Goal: Find specific page/section: Find specific page/section

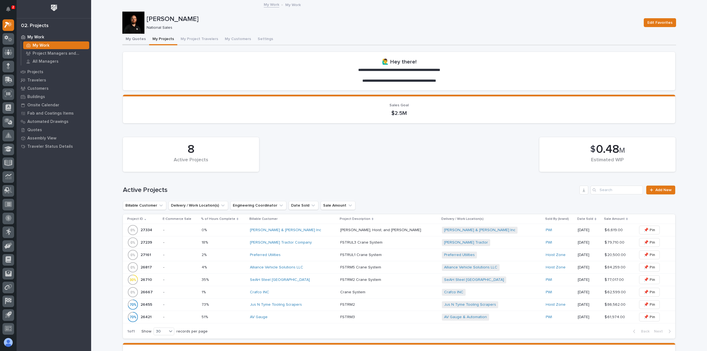
click at [128, 38] on button "My Quotes" at bounding box center [135, 40] width 27 height 12
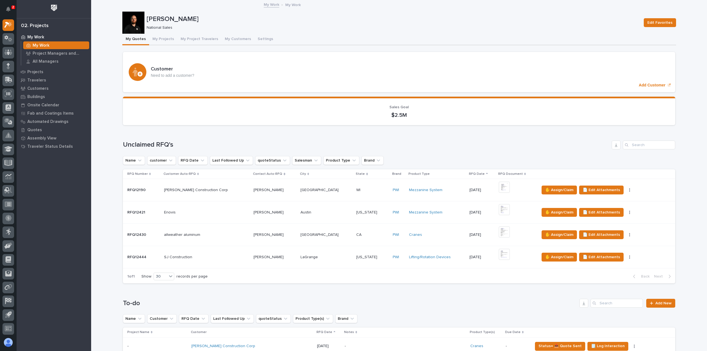
click at [219, 255] on p at bounding box center [206, 257] width 85 height 5
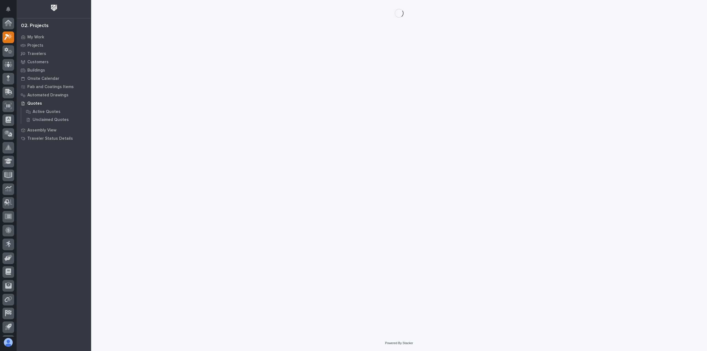
scroll to position [12, 0]
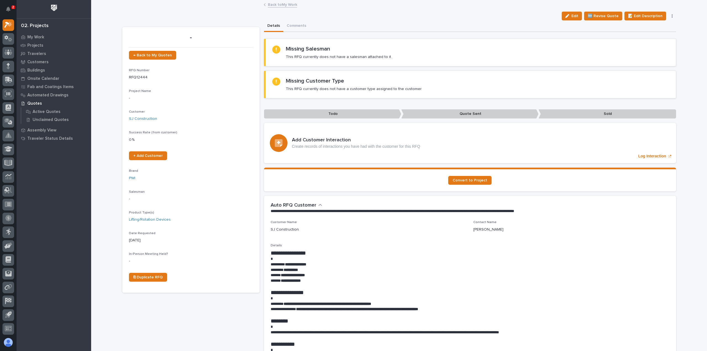
click at [288, 4] on link "Back to My Work" at bounding box center [282, 4] width 29 height 6
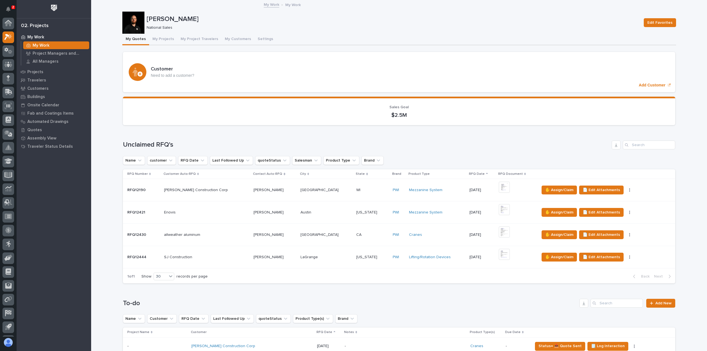
scroll to position [12, 0]
drag, startPoint x: 12, startPoint y: 10, endPoint x: 15, endPoint y: 12, distance: 3.4
click at [12, 10] on button "Notifications" at bounding box center [8, 9] width 12 height 12
click at [255, 30] on div "[PERSON_NAME] National Sales Edit Favorites" at bounding box center [398, 23] width 553 height 22
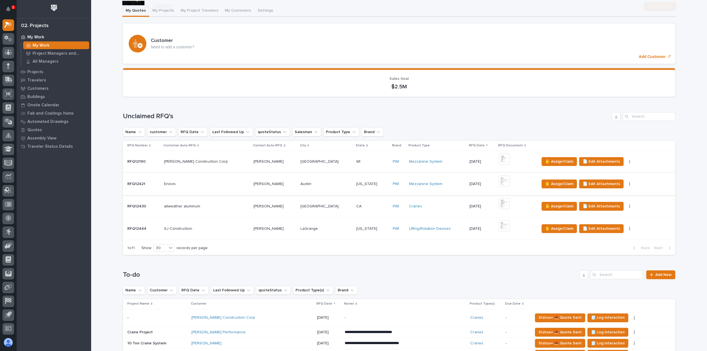
scroll to position [55, 0]
